Goal: Task Accomplishment & Management: Manage account settings

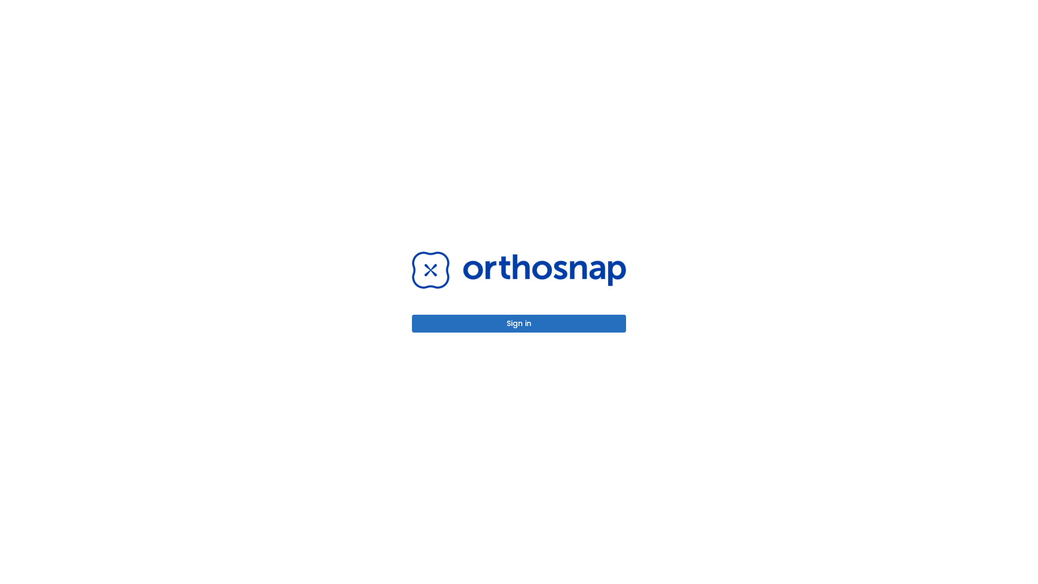
click at [519, 323] on button "Sign in" at bounding box center [519, 324] width 214 height 18
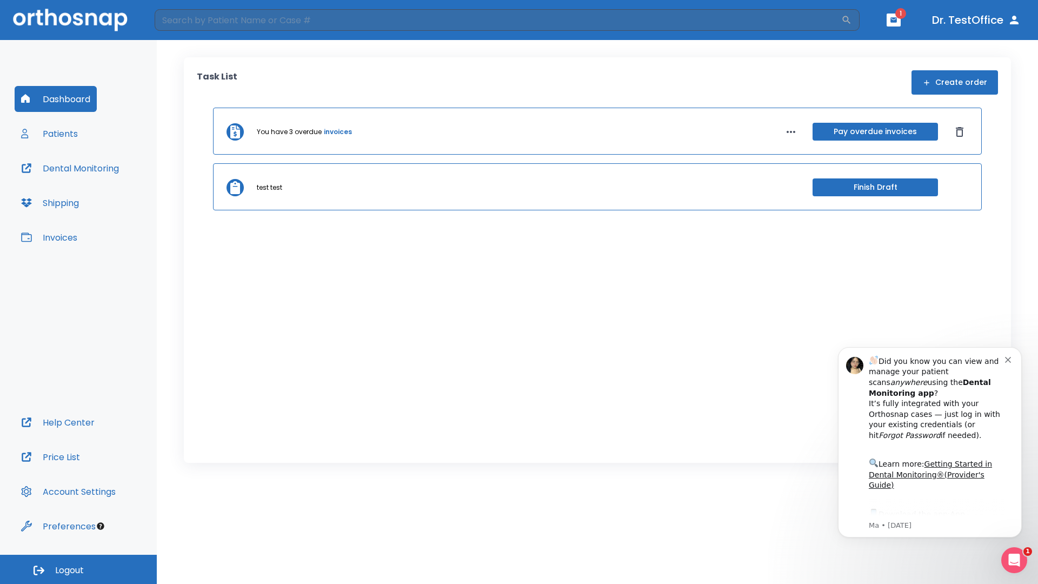
click at [78, 569] on span "Logout" at bounding box center [69, 571] width 29 height 12
